Goal: Information Seeking & Learning: Learn about a topic

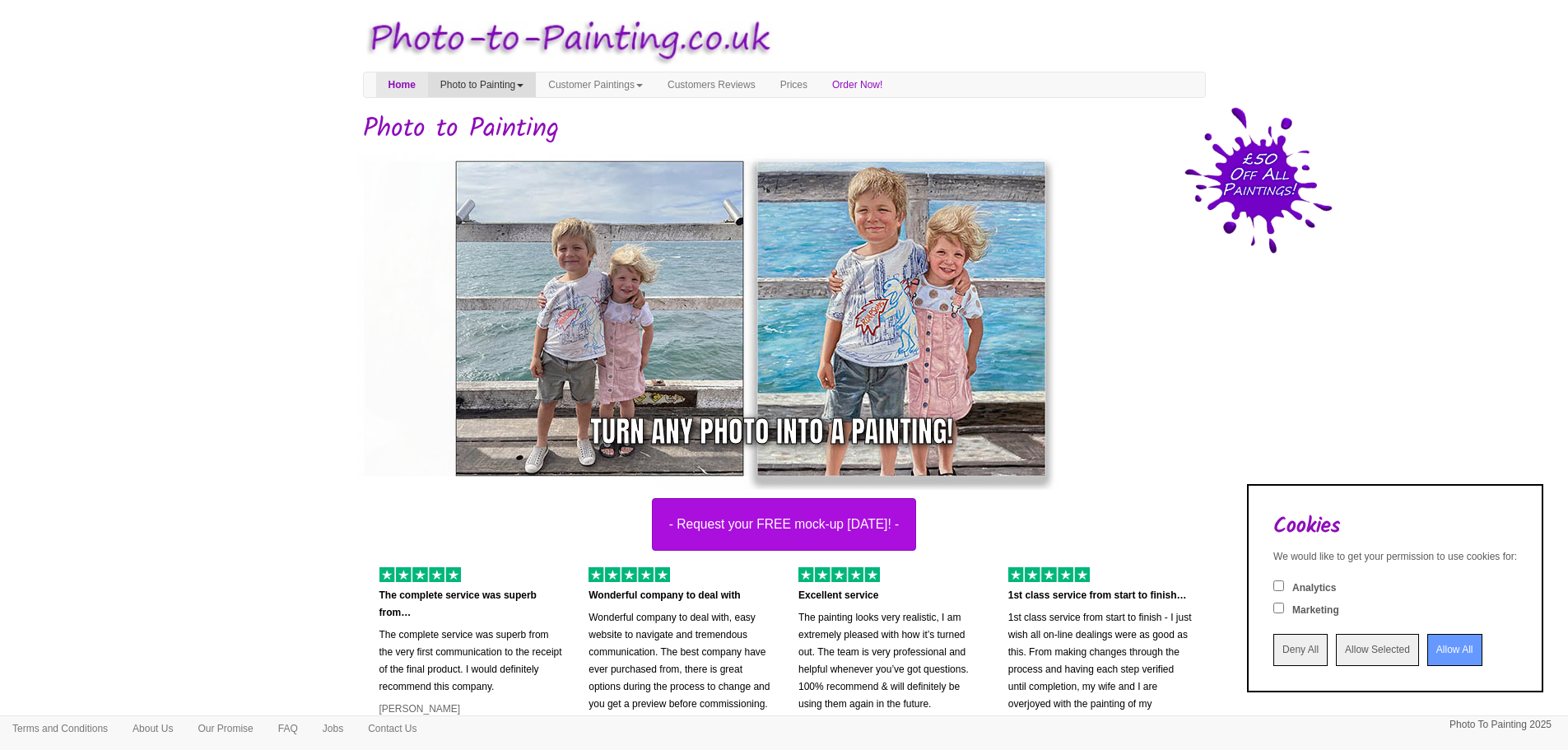
click at [514, 91] on link "Photo to Painting" at bounding box center [481, 84] width 108 height 25
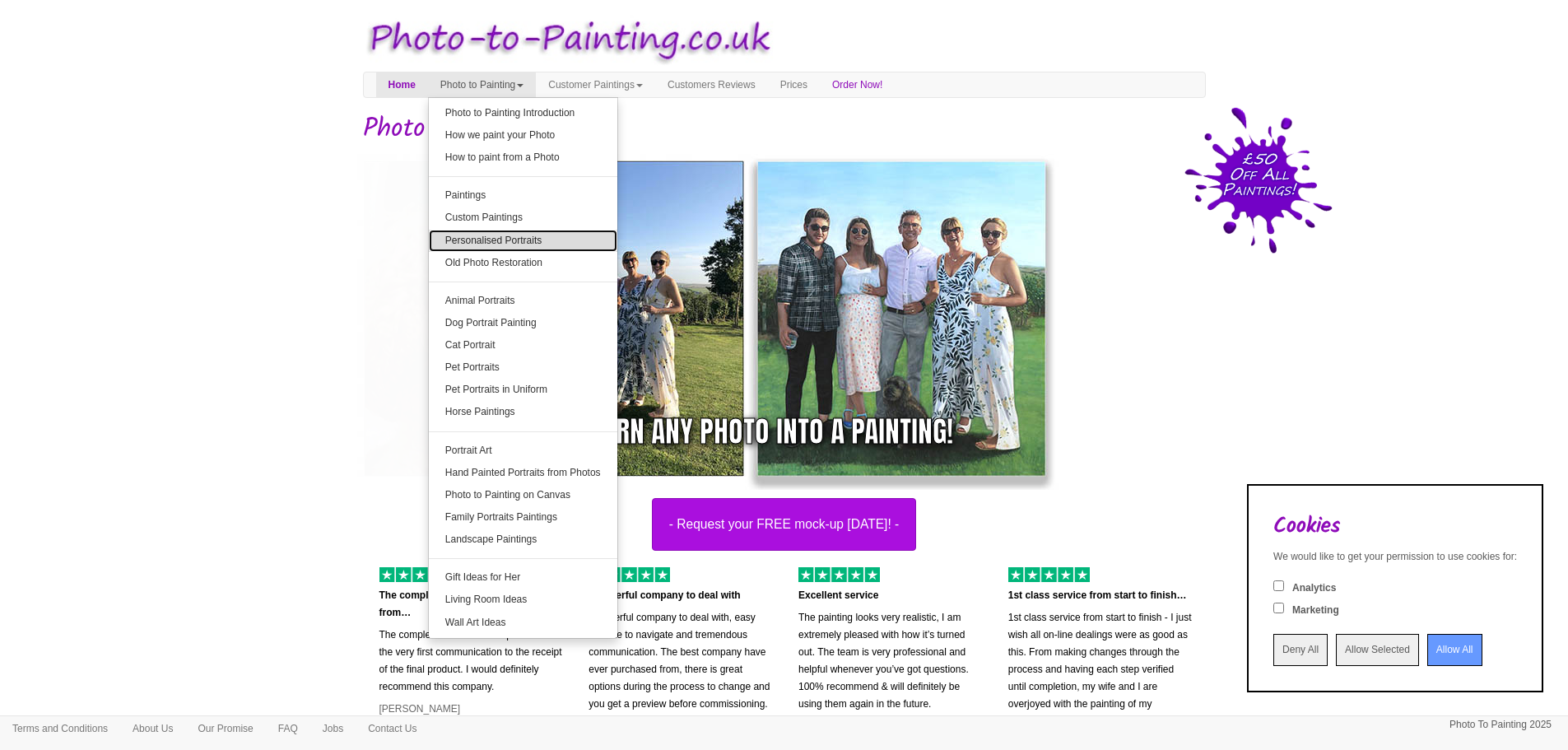
click at [575, 245] on link "Personalised Portraits" at bounding box center [523, 241] width 189 height 22
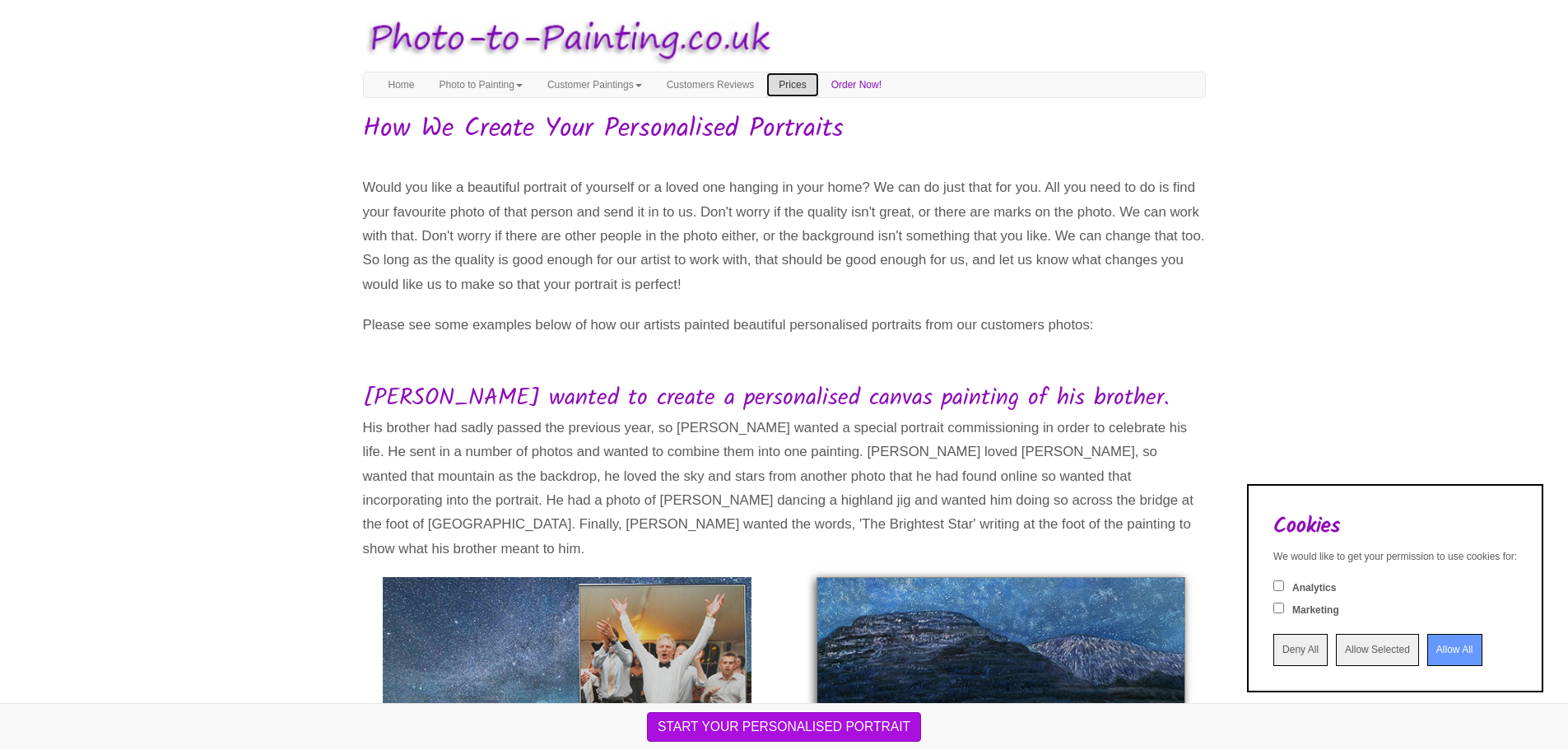
click at [818, 87] on link "Prices" at bounding box center [792, 84] width 52 height 25
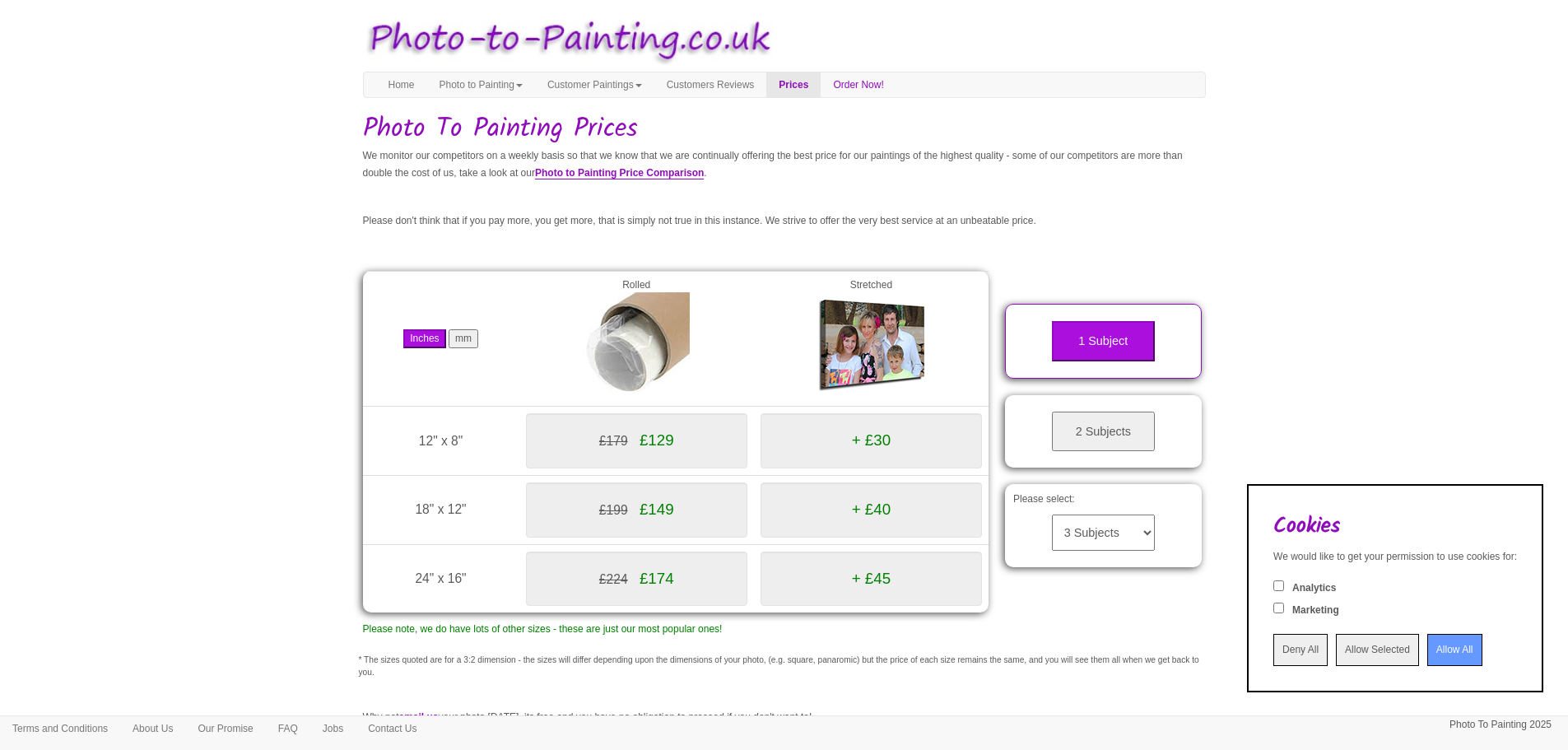
click at [658, 443] on span "£129" at bounding box center [656, 440] width 35 height 17
